Goal: Navigation & Orientation: Find specific page/section

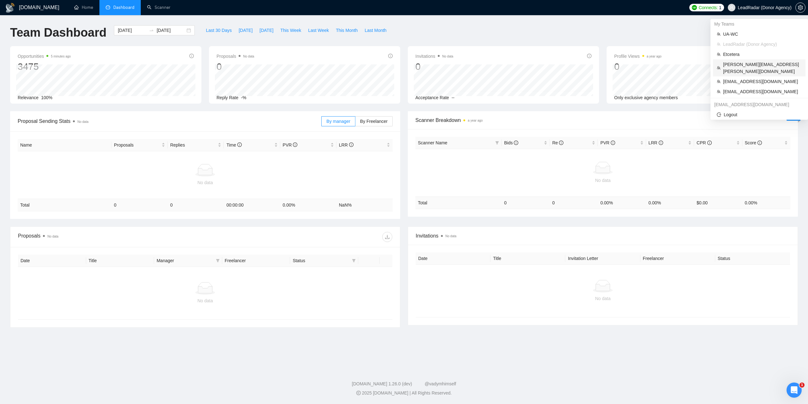
click at [738, 62] on span "[PERSON_NAME][EMAIL_ADDRESS][PERSON_NAME][DOMAIN_NAME]" at bounding box center [763, 68] width 79 height 14
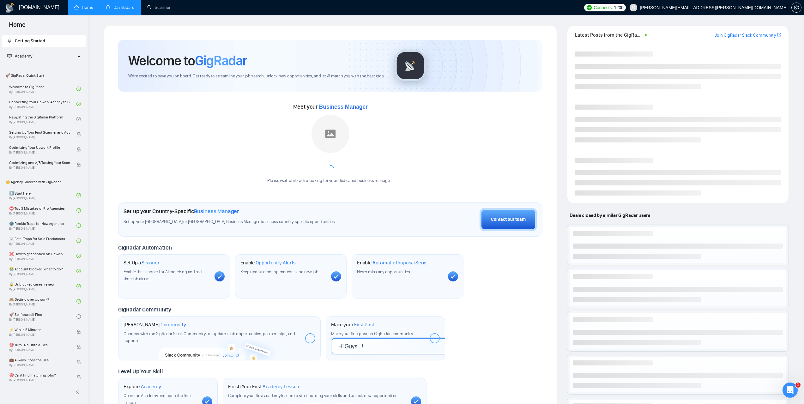
click at [118, 10] on link "Dashboard" at bounding box center [120, 7] width 29 height 5
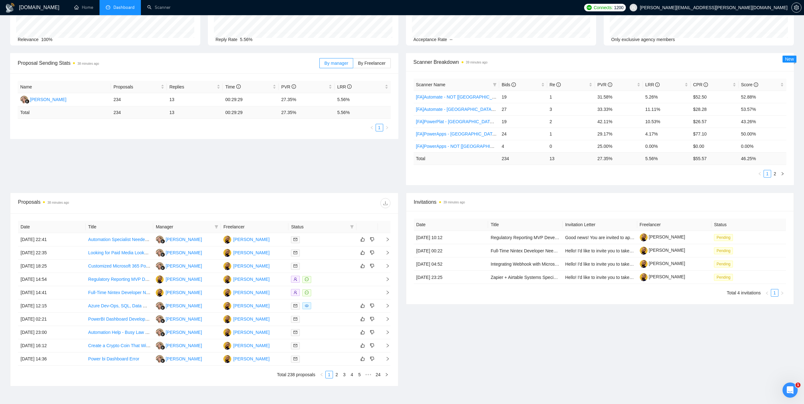
scroll to position [95, 0]
